Goal: Information Seeking & Learning: Stay updated

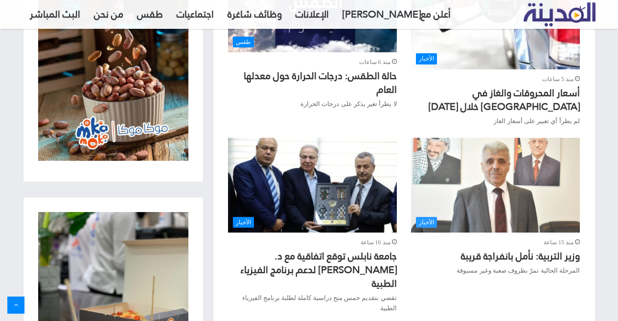
scroll to position [636, 0]
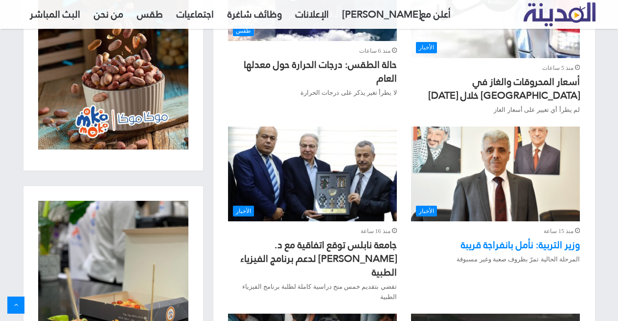
click at [513, 246] on link "وزير التربية: نأمل بانفراجة قريبة" at bounding box center [520, 245] width 119 height 19
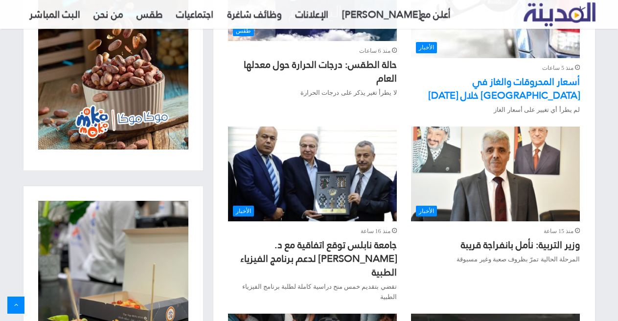
click at [514, 82] on link "أسعار المحروقات والغاز في [GEOGRAPHIC_DATA] خلال [DATE]" at bounding box center [504, 88] width 151 height 32
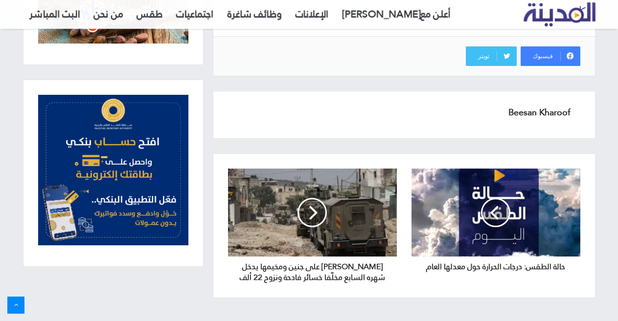
scroll to position [1035, 0]
